Goal: Check status: Check status

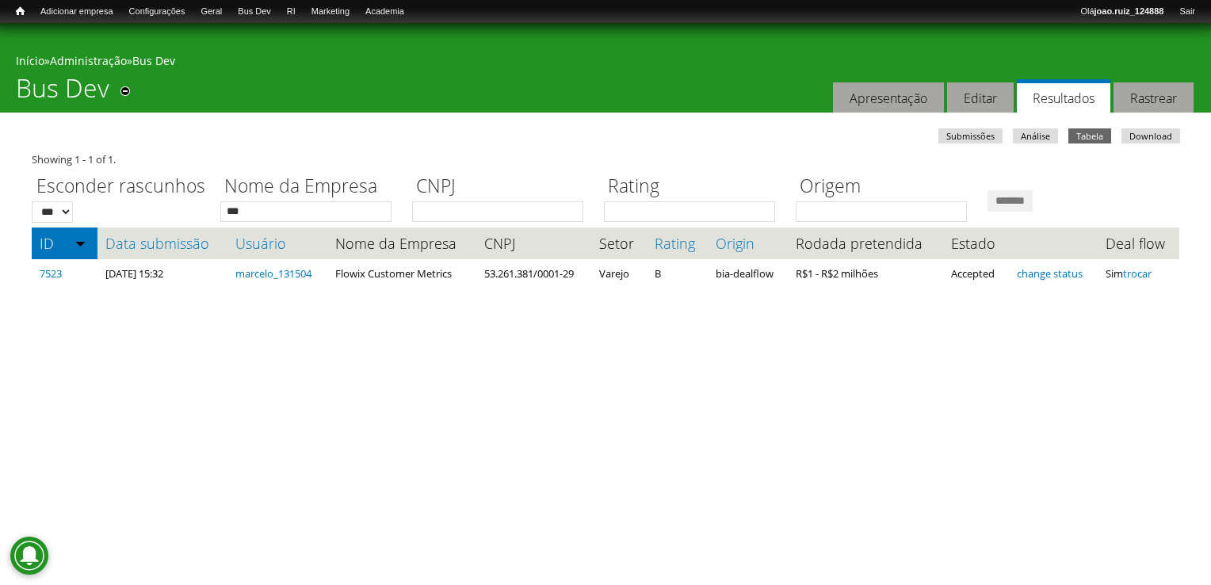
type input "***"
